Goal: Task Accomplishment & Management: Complete application form

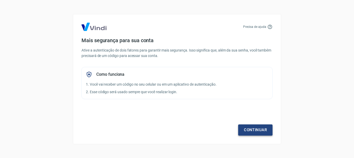
click at [246, 129] on link "Continuar" at bounding box center [255, 129] width 34 height 11
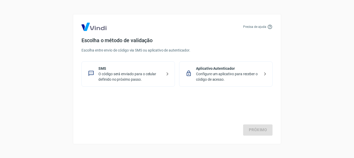
click at [241, 85] on div "Aplicativo Autenticador Configure um aplicativo para receber o código de acesso." at bounding box center [225, 73] width 93 height 25
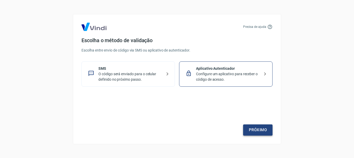
click at [263, 132] on link "Próximo" at bounding box center [257, 129] width 29 height 11
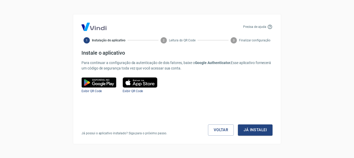
click at [263, 132] on button "Já instalei" at bounding box center [255, 129] width 35 height 11
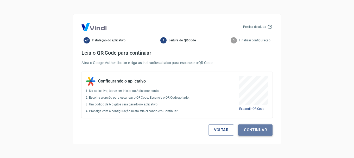
click at [262, 134] on button "Continuar" at bounding box center [255, 129] width 34 height 11
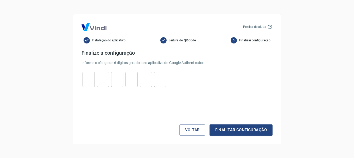
click at [89, 83] on input "tel" at bounding box center [89, 79] width 12 height 11
type input "0"
type input "1"
type input "8"
type input "7"
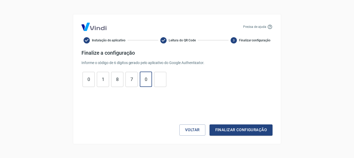
type input "0"
type input "3"
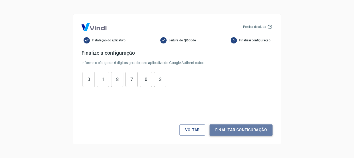
click at [257, 132] on button "Finalizar configuração" at bounding box center [241, 129] width 63 height 11
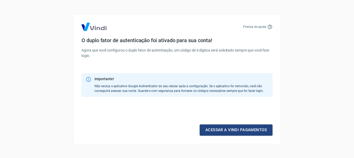
click at [257, 132] on link "Acessar a Vindi pagamentos" at bounding box center [236, 129] width 73 height 11
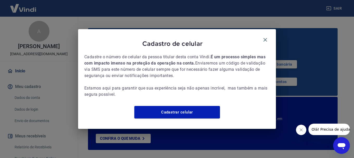
click at [300, 131] on icon "Fechar mensagem da empresa" at bounding box center [301, 130] width 4 height 4
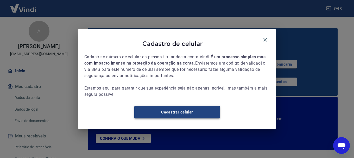
click at [203, 118] on link "Cadastrar celular" at bounding box center [177, 112] width 86 height 12
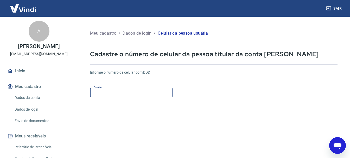
click at [115, 97] on input "Celular" at bounding box center [131, 93] width 83 height 10
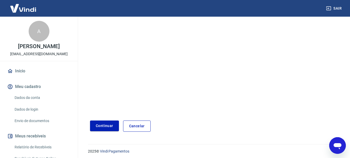
scroll to position [88, 0]
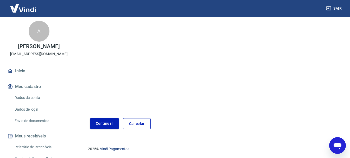
type input "(11) 98679-1342"
click at [108, 126] on button "Continuar" at bounding box center [104, 123] width 29 height 11
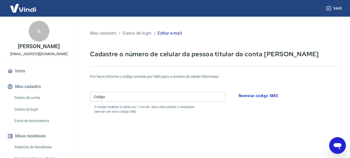
click at [169, 94] on input "Código" at bounding box center [157, 97] width 135 height 10
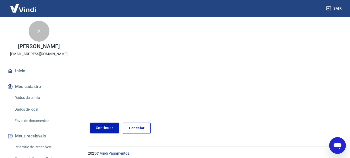
scroll to position [104, 0]
type input "489760"
click at [112, 129] on button "Continuar" at bounding box center [104, 127] width 29 height 11
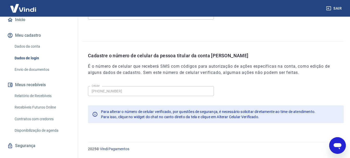
scroll to position [40, 0]
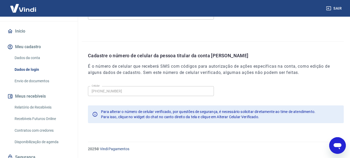
click at [39, 86] on link "Envio de documentos" at bounding box center [41, 81] width 59 height 11
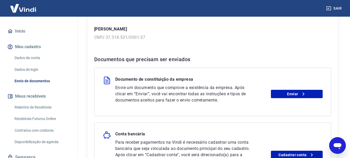
scroll to position [104, 0]
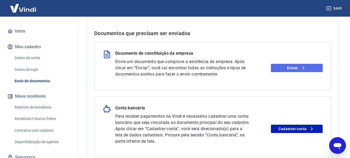
click at [296, 66] on link "Enviar" at bounding box center [297, 68] width 52 height 8
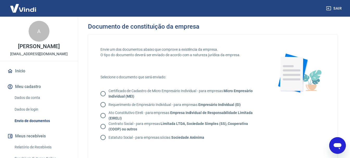
click at [101, 104] on input "Requerimento de Empresário Individual - para empresas Empresário Individual (EI)" at bounding box center [103, 104] width 11 height 11
radio input "true"
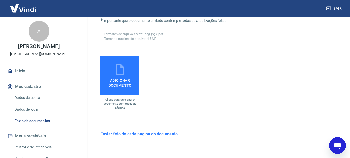
scroll to position [130, 0]
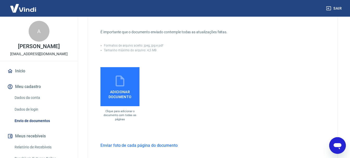
click at [119, 79] on icon at bounding box center [119, 80] width 13 height 13
click at [0, 0] on input "Adicionar documento" at bounding box center [0, 0] width 0 height 0
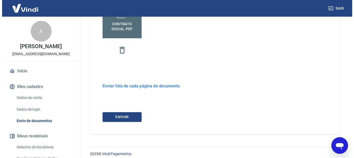
scroll to position [203, 0]
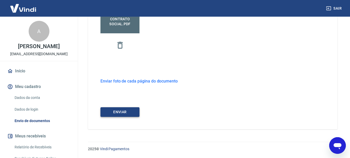
click at [119, 115] on button "ENVIAR" at bounding box center [119, 112] width 39 height 10
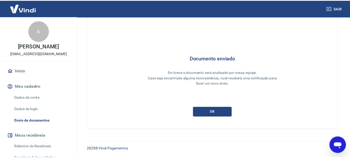
scroll to position [23, 0]
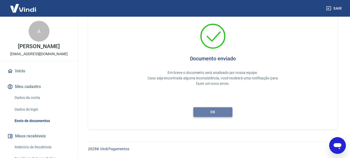
click at [208, 112] on button "ok" at bounding box center [212, 112] width 39 height 10
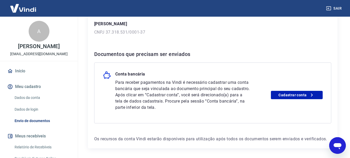
scroll to position [102, 0]
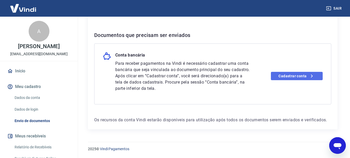
click at [293, 77] on link "Cadastrar conta" at bounding box center [297, 76] width 52 height 8
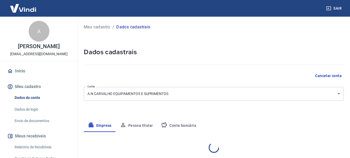
select select "SP"
select select "business"
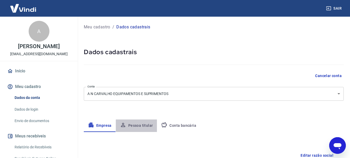
click at [137, 126] on button "Pessoa titular" at bounding box center [136, 125] width 41 height 12
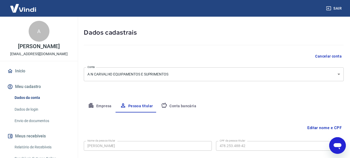
scroll to position [50, 0]
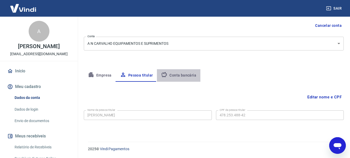
click at [187, 74] on button "Conta bancária" at bounding box center [178, 75] width 43 height 12
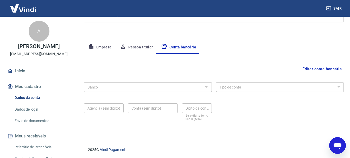
scroll to position [79, 0]
click at [161, 93] on div "Banco Banco Tipo de conta Conta Corrente Conta Poupança Tipo de conta Agência (…" at bounding box center [214, 100] width 260 height 42
click at [335, 69] on button "Editar conta bancária" at bounding box center [321, 68] width 43 height 10
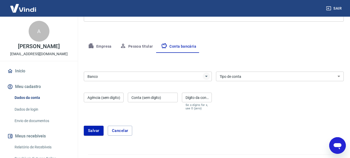
click at [207, 79] on icon "Abrir" at bounding box center [206, 76] width 6 height 6
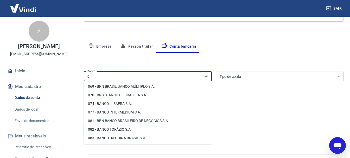
scroll to position [0, 0]
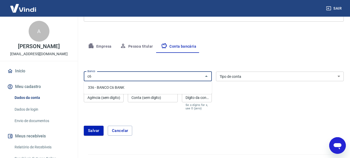
click at [120, 88] on li "336 - BANCO C6 BANK" at bounding box center [148, 87] width 128 height 9
type input "336 - BANCO C6 BANK"
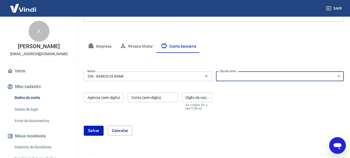
click at [264, 74] on select "Conta Corrente Conta Poupança" at bounding box center [280, 77] width 128 height 10
select select "1"
click at [216, 72] on select "Conta Corrente Conta Poupança" at bounding box center [280, 77] width 128 height 10
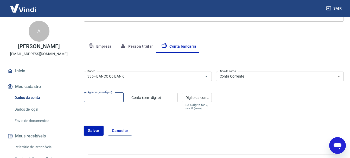
click at [103, 100] on input "Agência (sem dígito)" at bounding box center [104, 98] width 40 height 10
type input "0001"
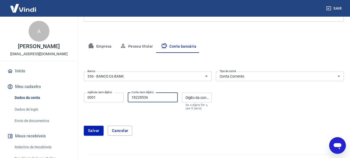
type input "18228536"
click at [207, 95] on input "Dígito da conta" at bounding box center [197, 98] width 30 height 10
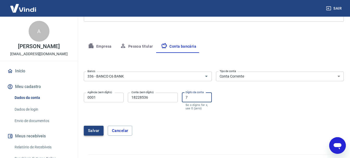
type input "7"
click at [92, 132] on button "Salvar" at bounding box center [94, 131] width 20 height 10
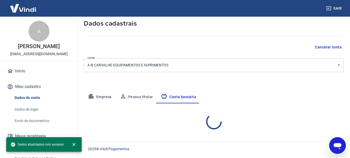
select select "1"
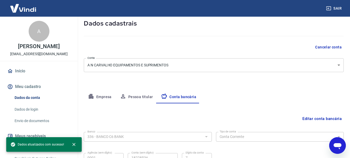
scroll to position [79, 0]
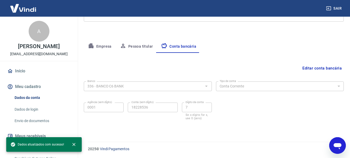
click at [31, 125] on link "Envio de documentos" at bounding box center [41, 121] width 59 height 11
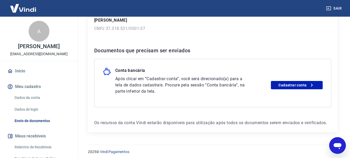
scroll to position [90, 0]
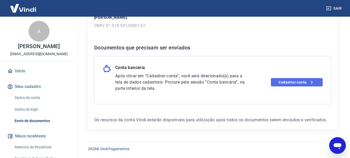
click at [277, 80] on link "Cadastrar conta" at bounding box center [297, 82] width 52 height 8
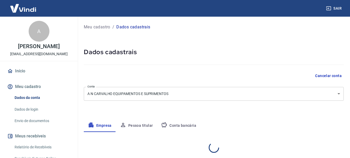
select select "SP"
select select "business"
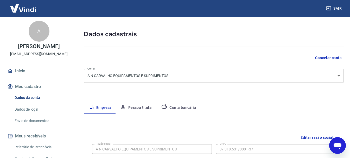
scroll to position [26, 0]
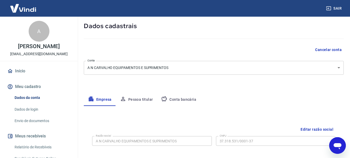
click at [179, 99] on button "Conta bancária" at bounding box center [178, 99] width 43 height 12
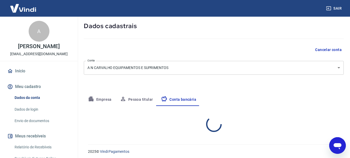
select select "1"
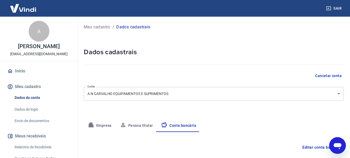
scroll to position [79, 0]
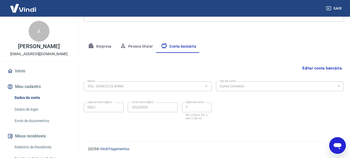
click at [33, 124] on link "Envio de documentos" at bounding box center [41, 121] width 59 height 11
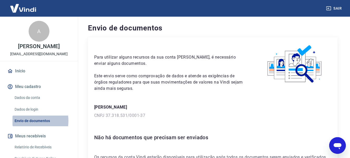
click at [29, 126] on link "Envio de documentos" at bounding box center [41, 121] width 59 height 11
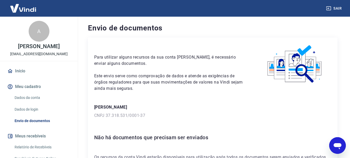
click at [31, 115] on link "Dados de login" at bounding box center [41, 109] width 59 height 11
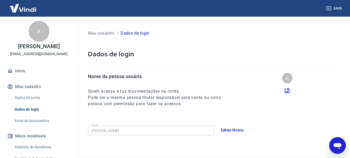
click at [34, 126] on link "Envio de documentos" at bounding box center [41, 121] width 59 height 11
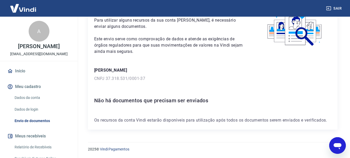
scroll to position [37, 0]
click at [36, 77] on link "Início" at bounding box center [38, 70] width 65 height 11
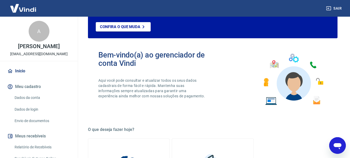
scroll to position [37, 0]
